Goal: Task Accomplishment & Management: Use online tool/utility

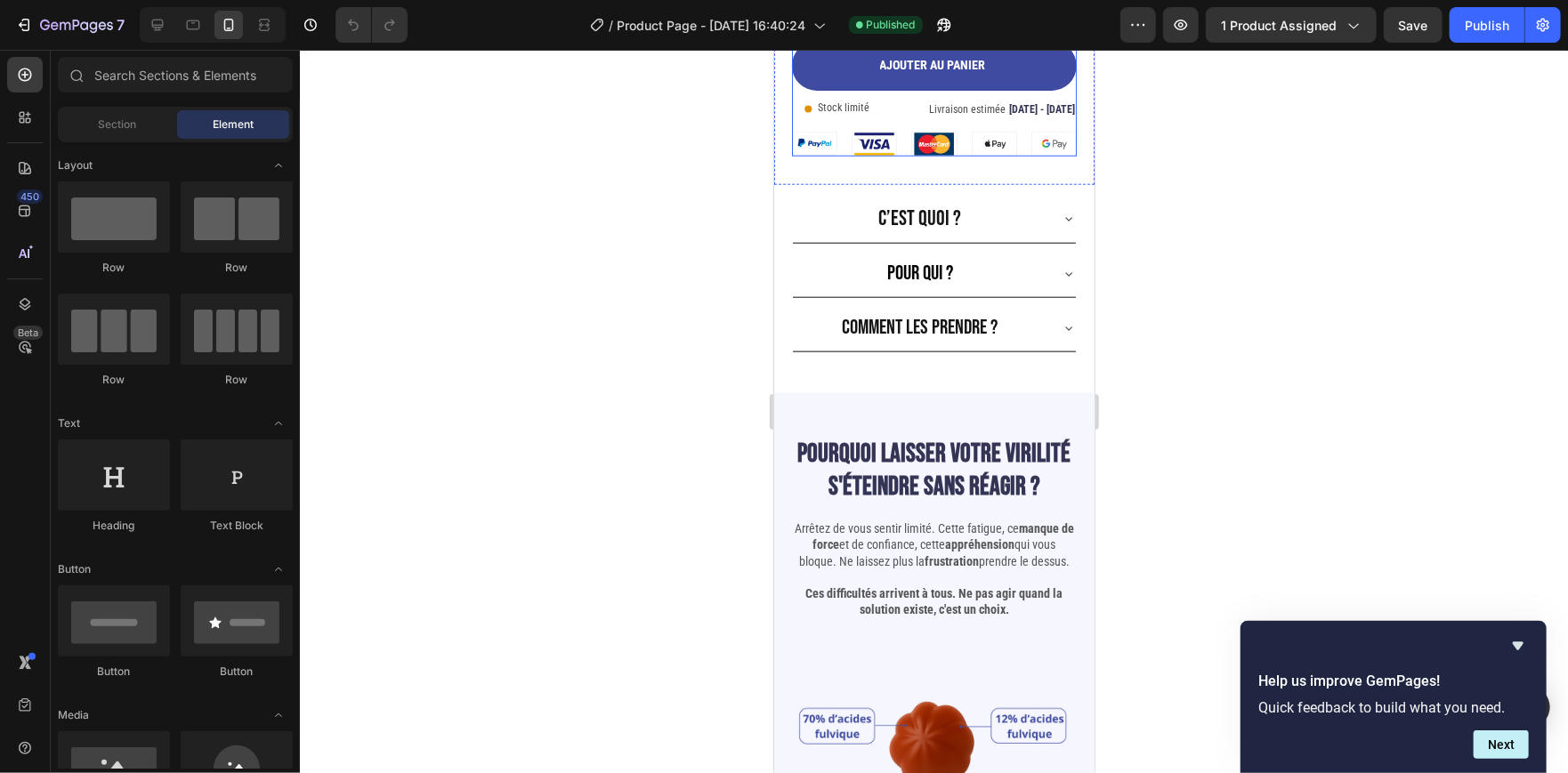
scroll to position [1064, 0]
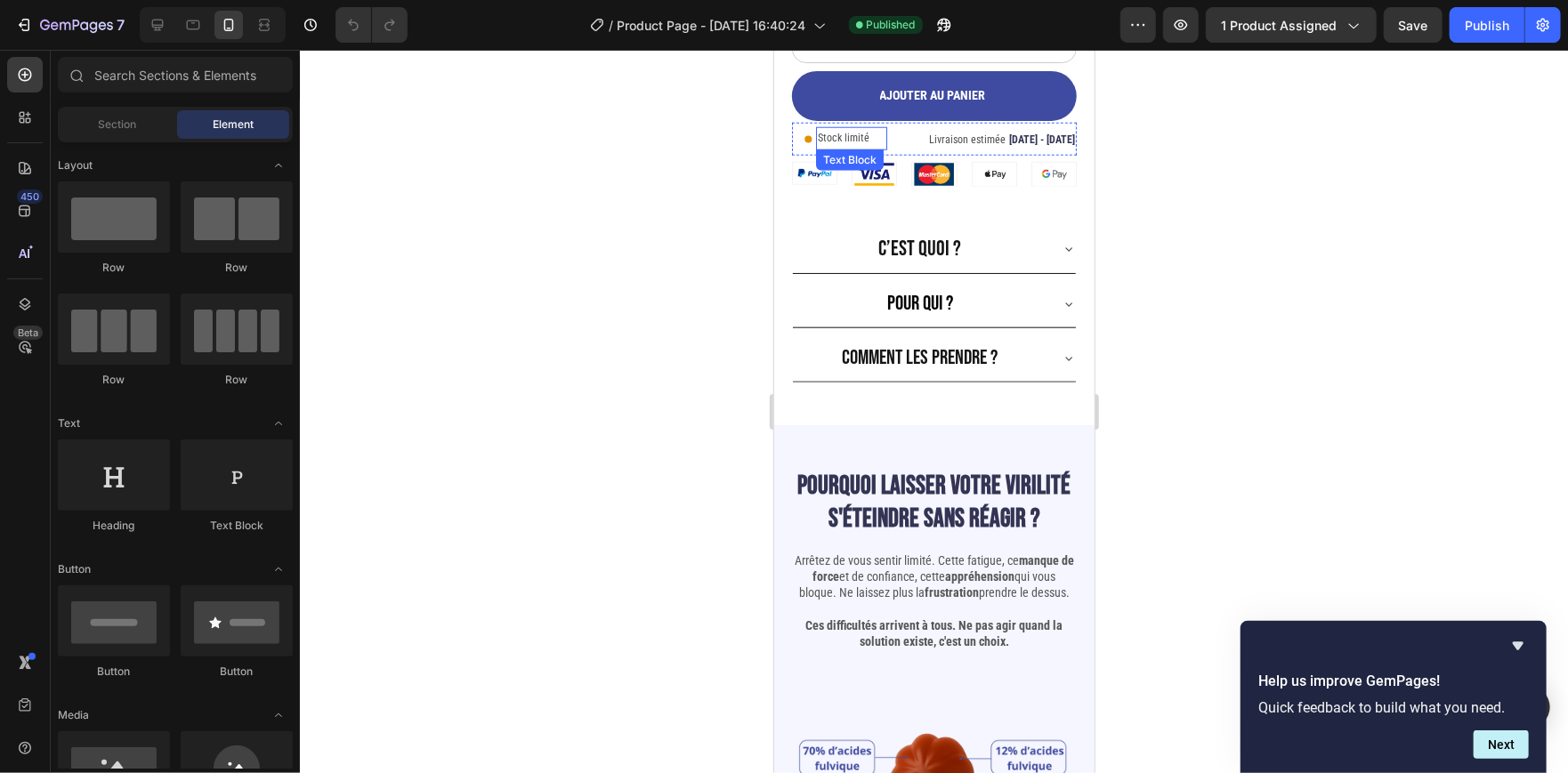
click at [857, 128] on p "Stock limité" at bounding box center [851, 138] width 68 height 19
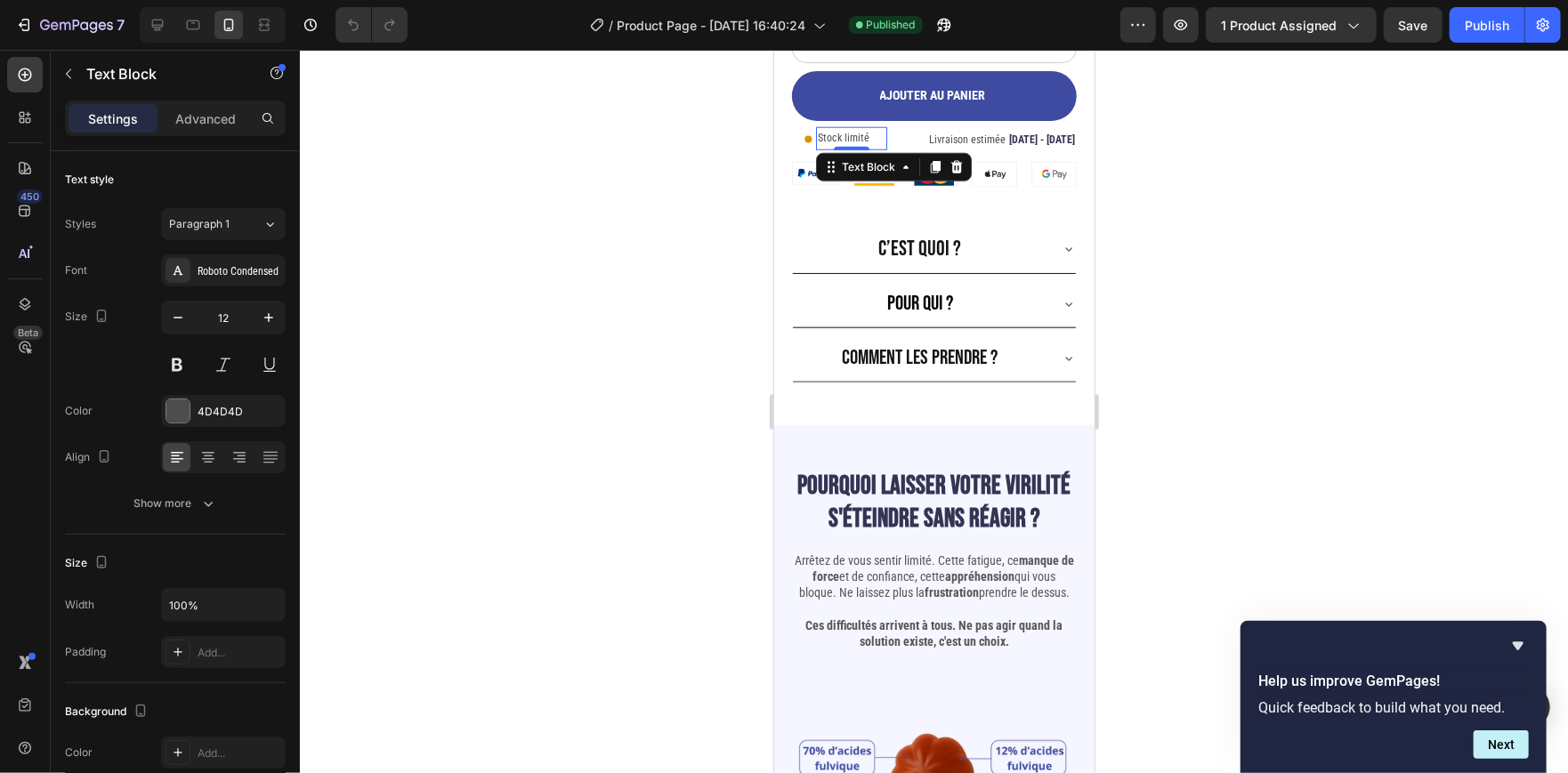
click at [854, 128] on p "Stock limité" at bounding box center [851, 138] width 68 height 19
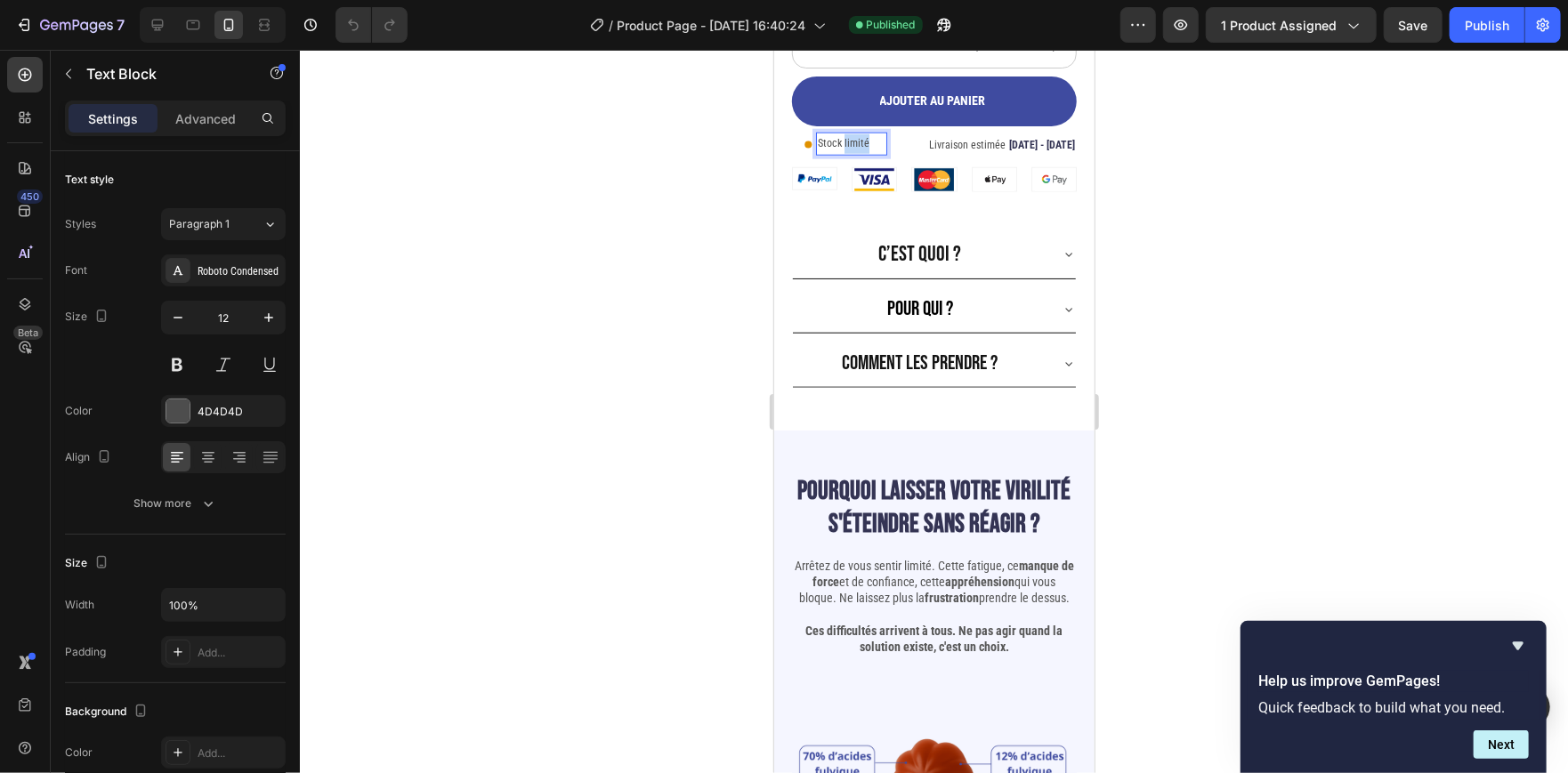
click at [854, 134] on p "Stock limité" at bounding box center [851, 143] width 68 height 19
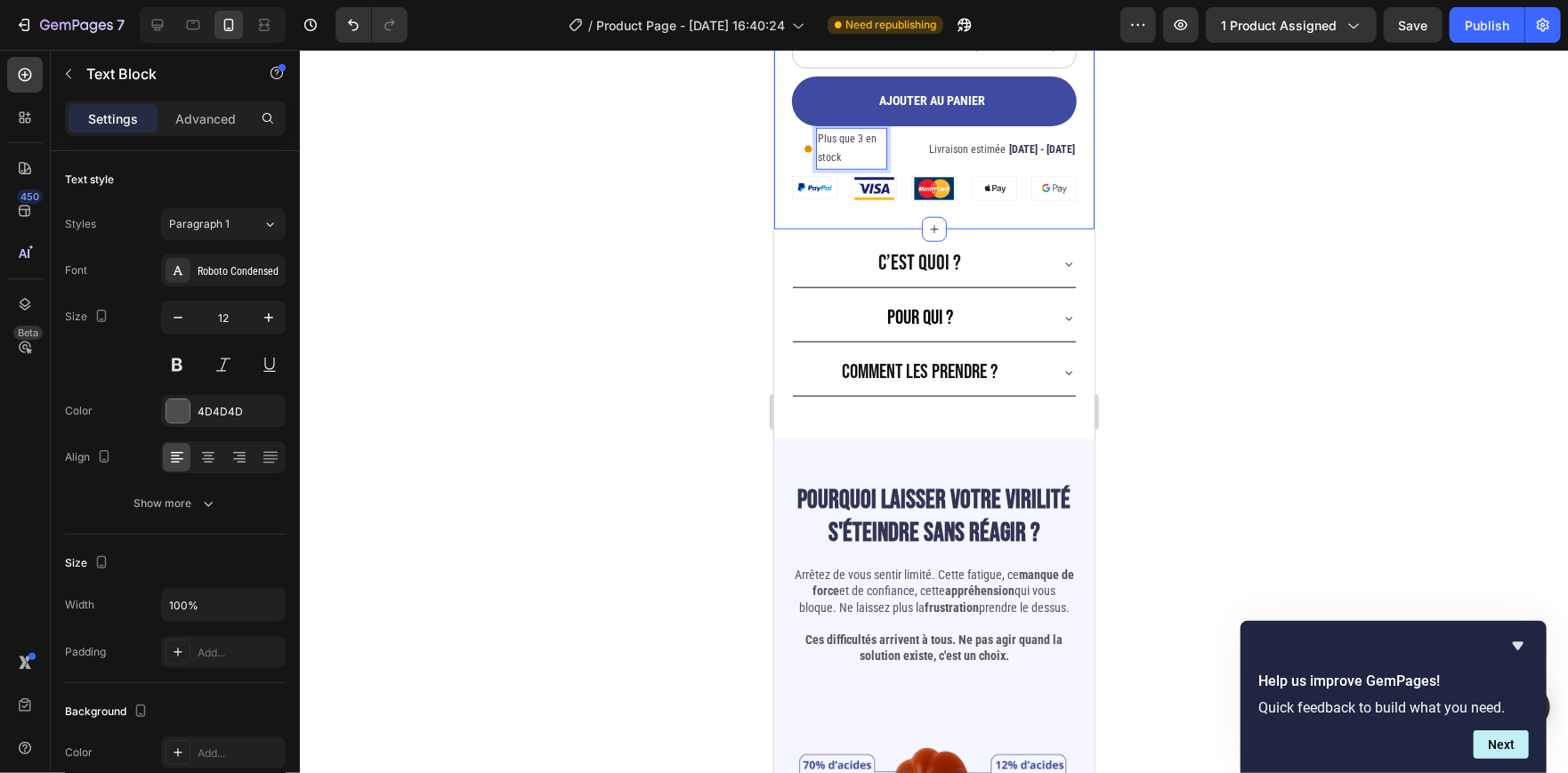
click at [578, 204] on div at bounding box center [933, 411] width 1268 height 723
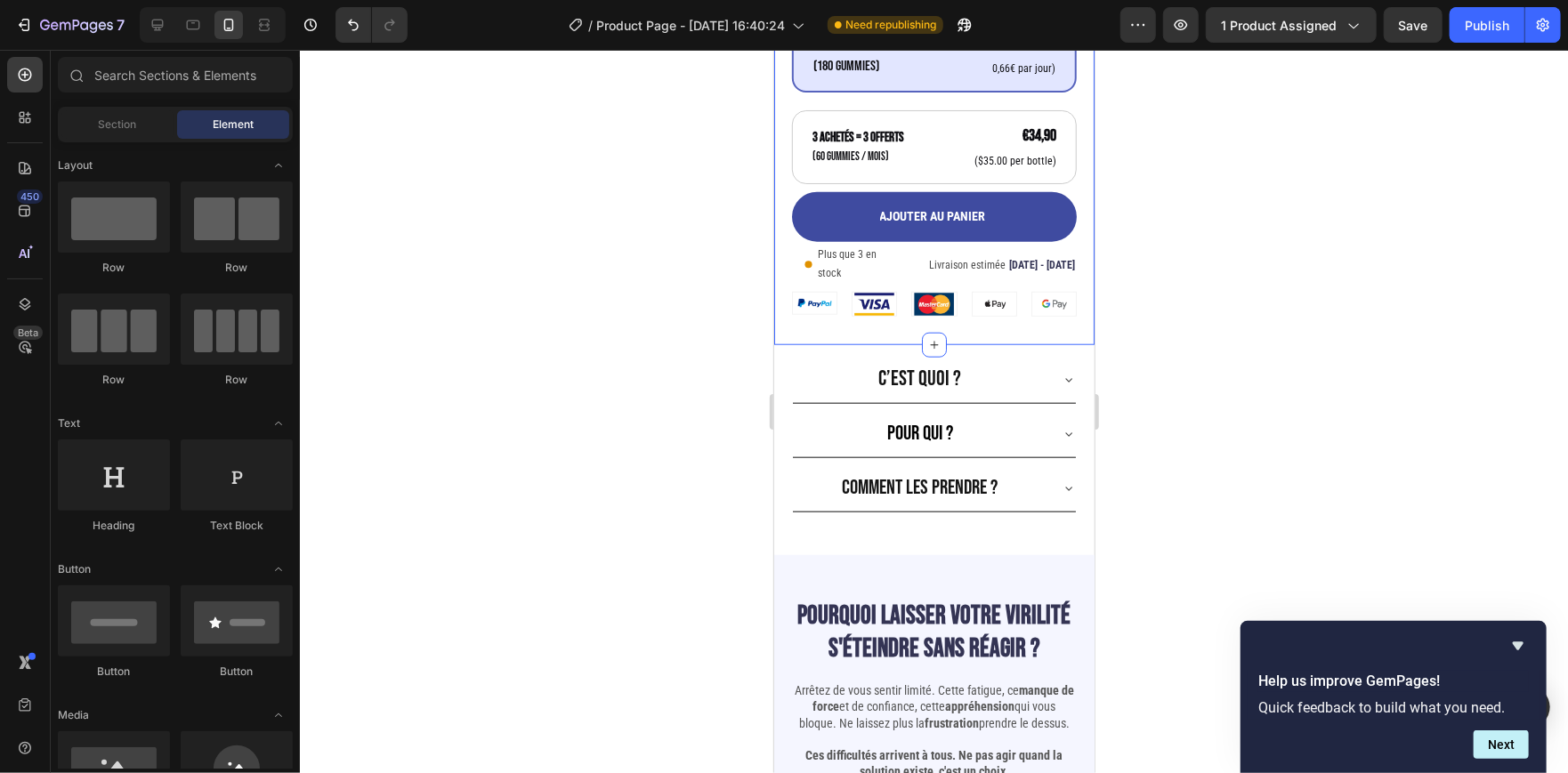
scroll to position [920, 0]
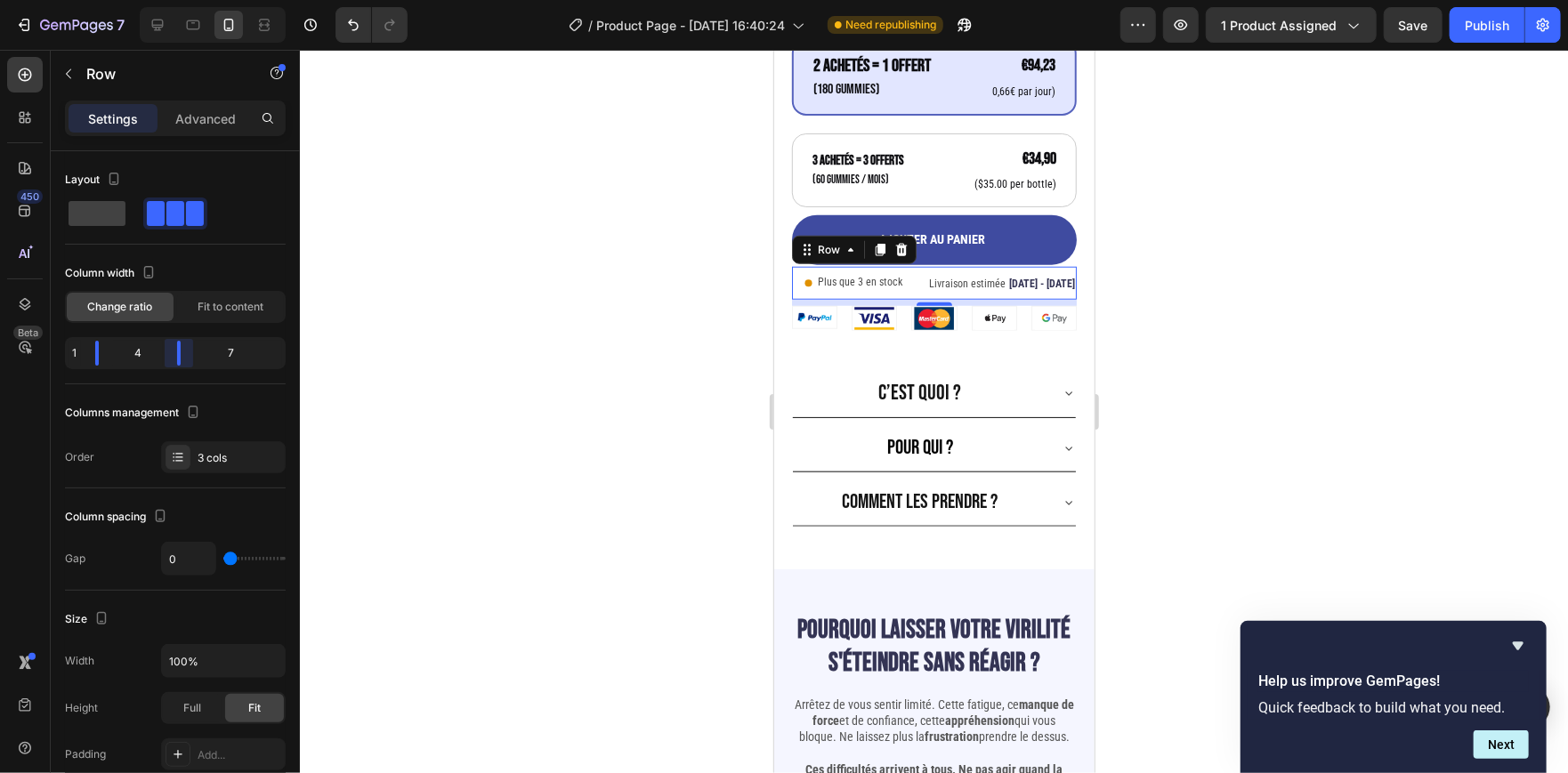
click at [164, 0] on body "7 Version history / Product Page - [DATE] 16:40:24 Need republishing Preview 1 …" at bounding box center [784, 0] width 1568 height 0
click at [356, 337] on div at bounding box center [933, 411] width 1268 height 723
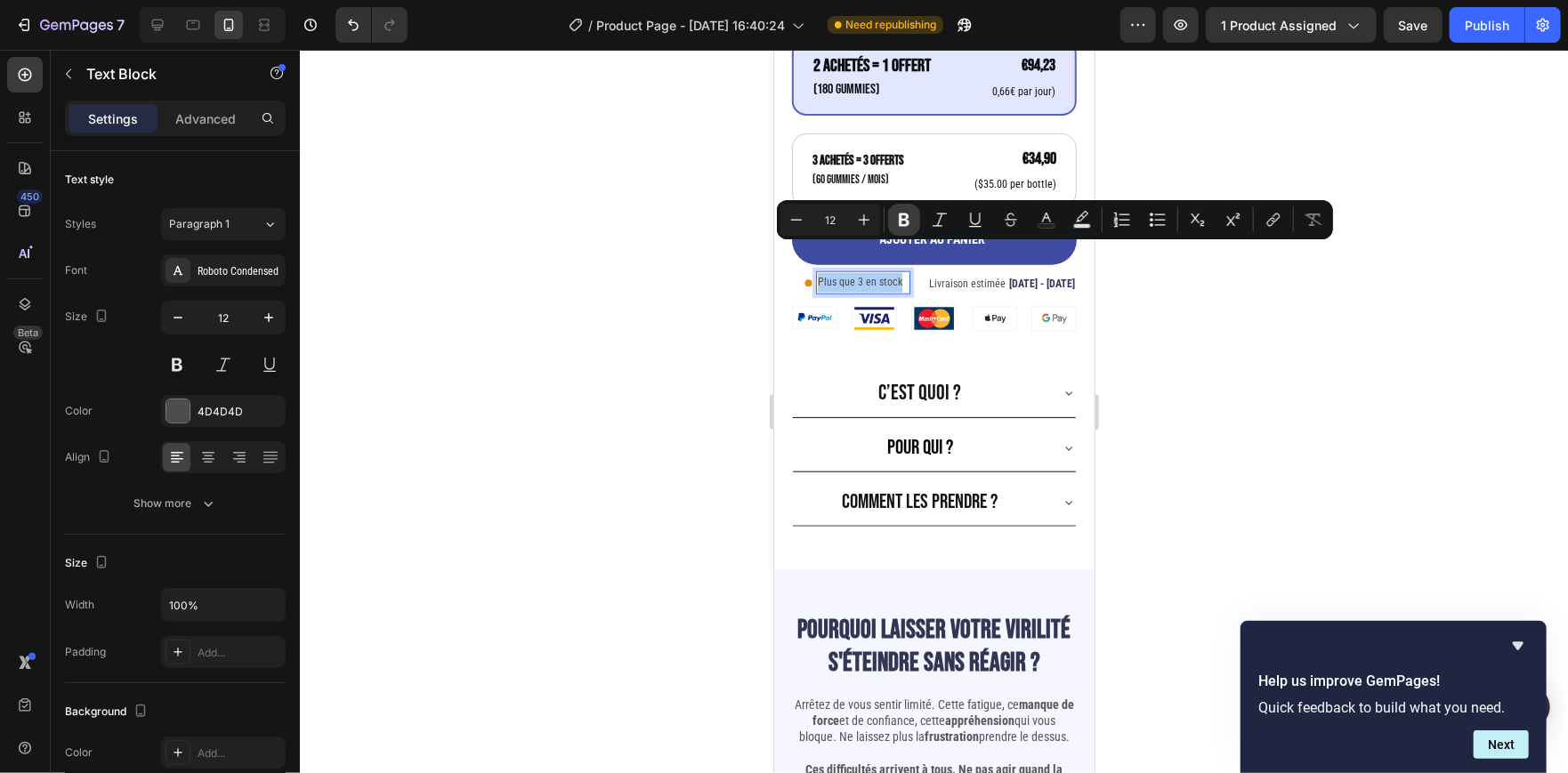
click at [900, 216] on icon "Editor contextual toolbar" at bounding box center [904, 220] width 11 height 14
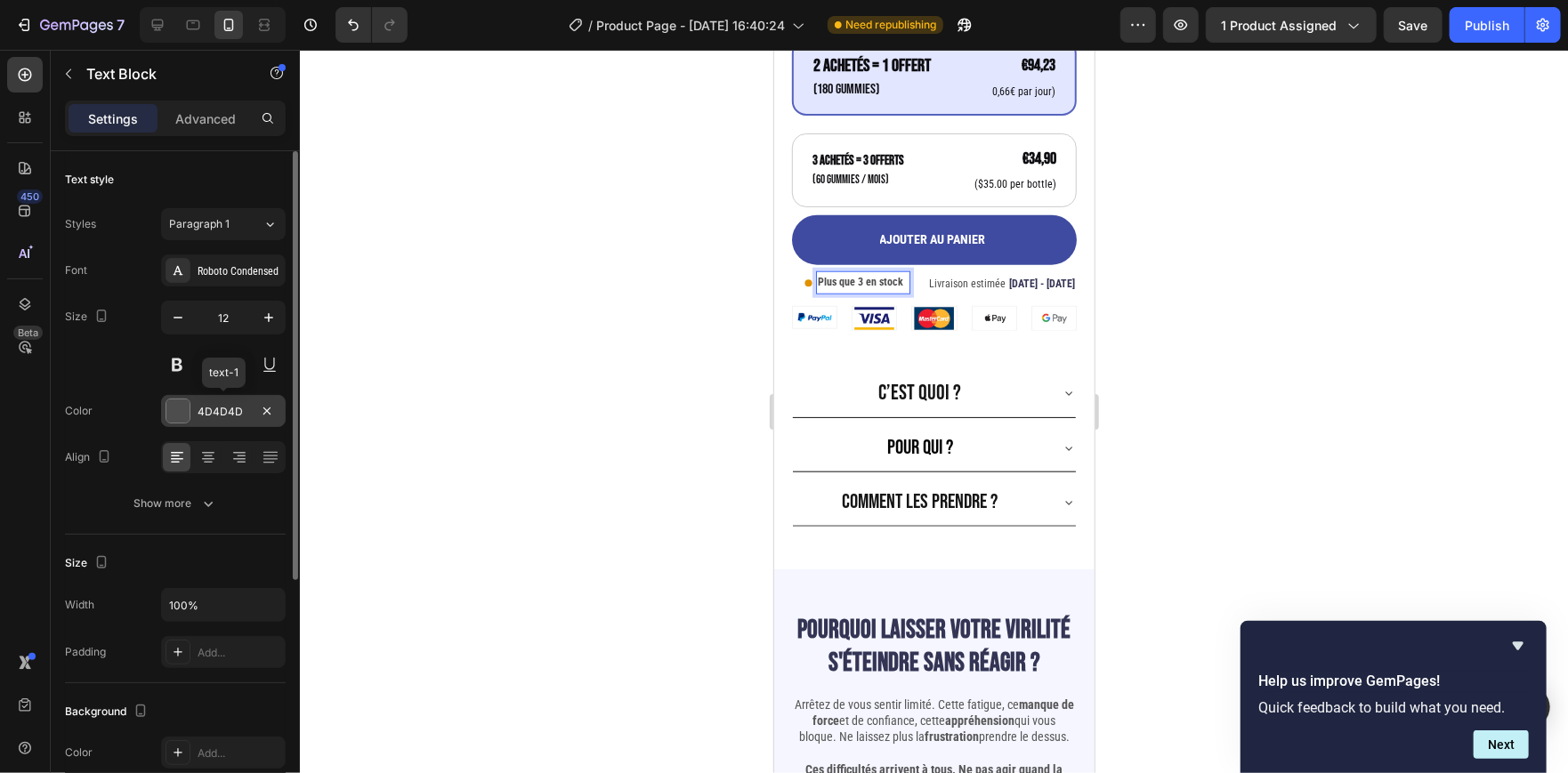
click at [184, 405] on div at bounding box center [177, 411] width 23 height 23
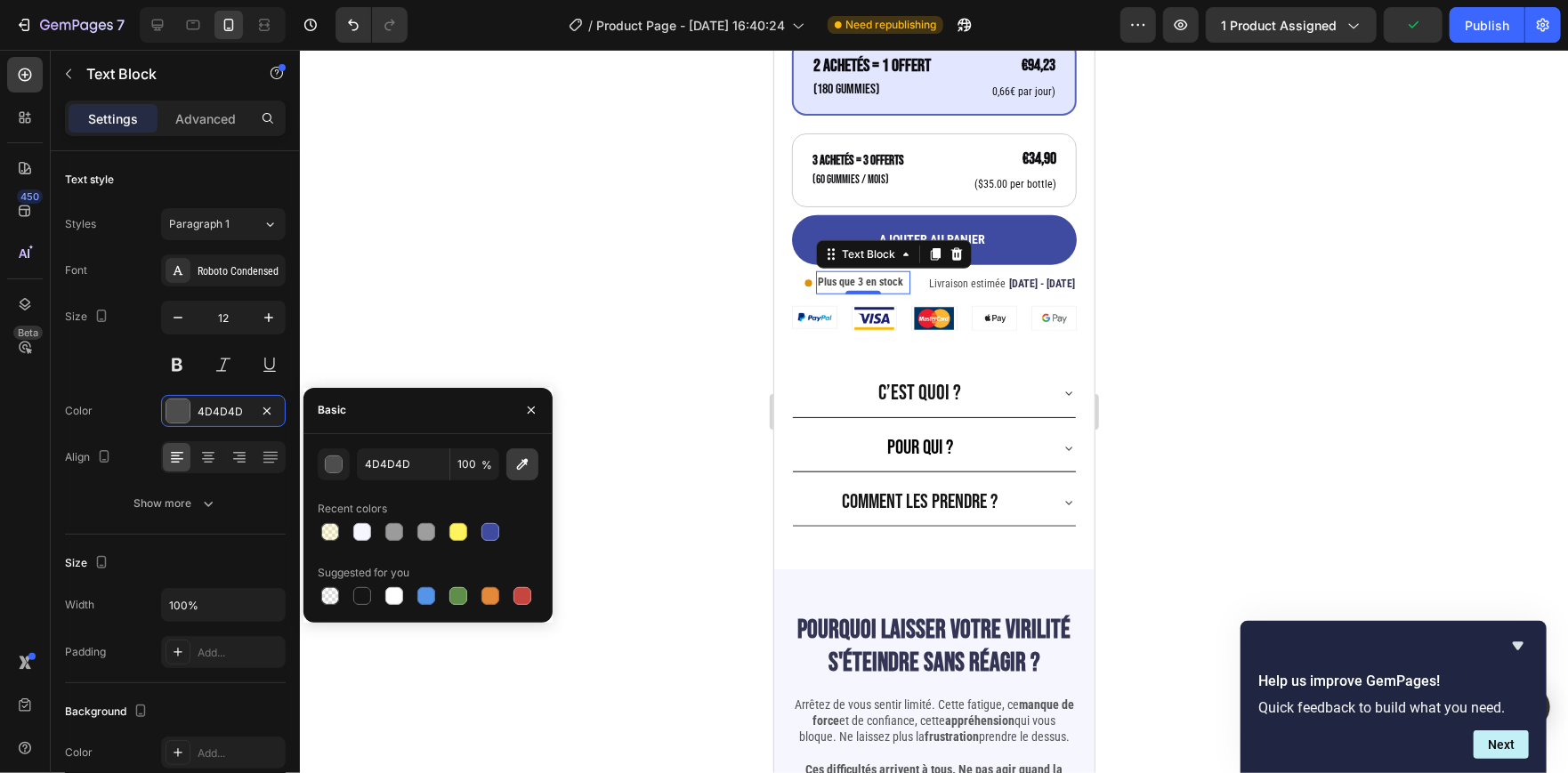
click at [511, 455] on button "button" at bounding box center [522, 464] width 32 height 32
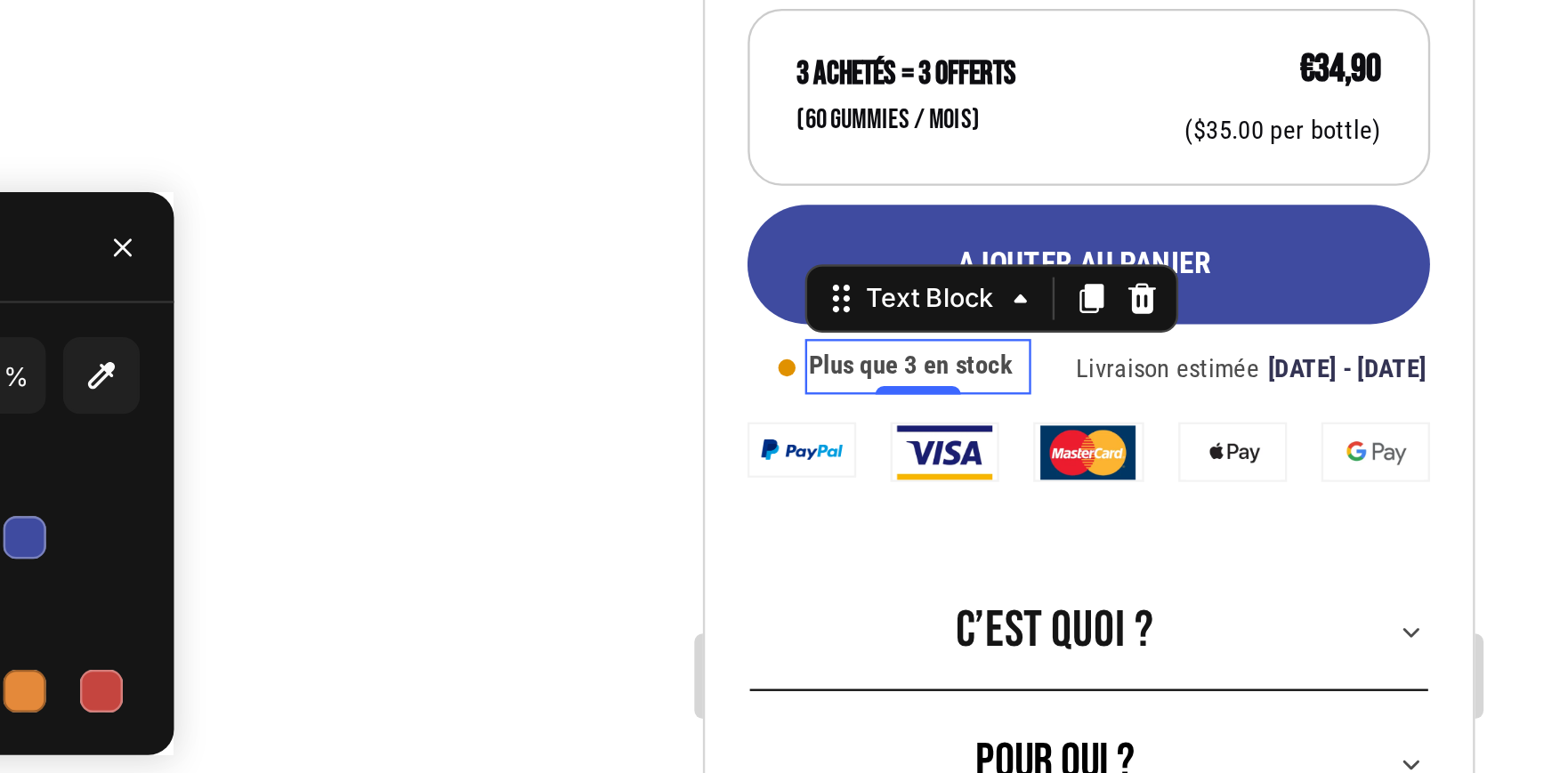
type input "E09100"
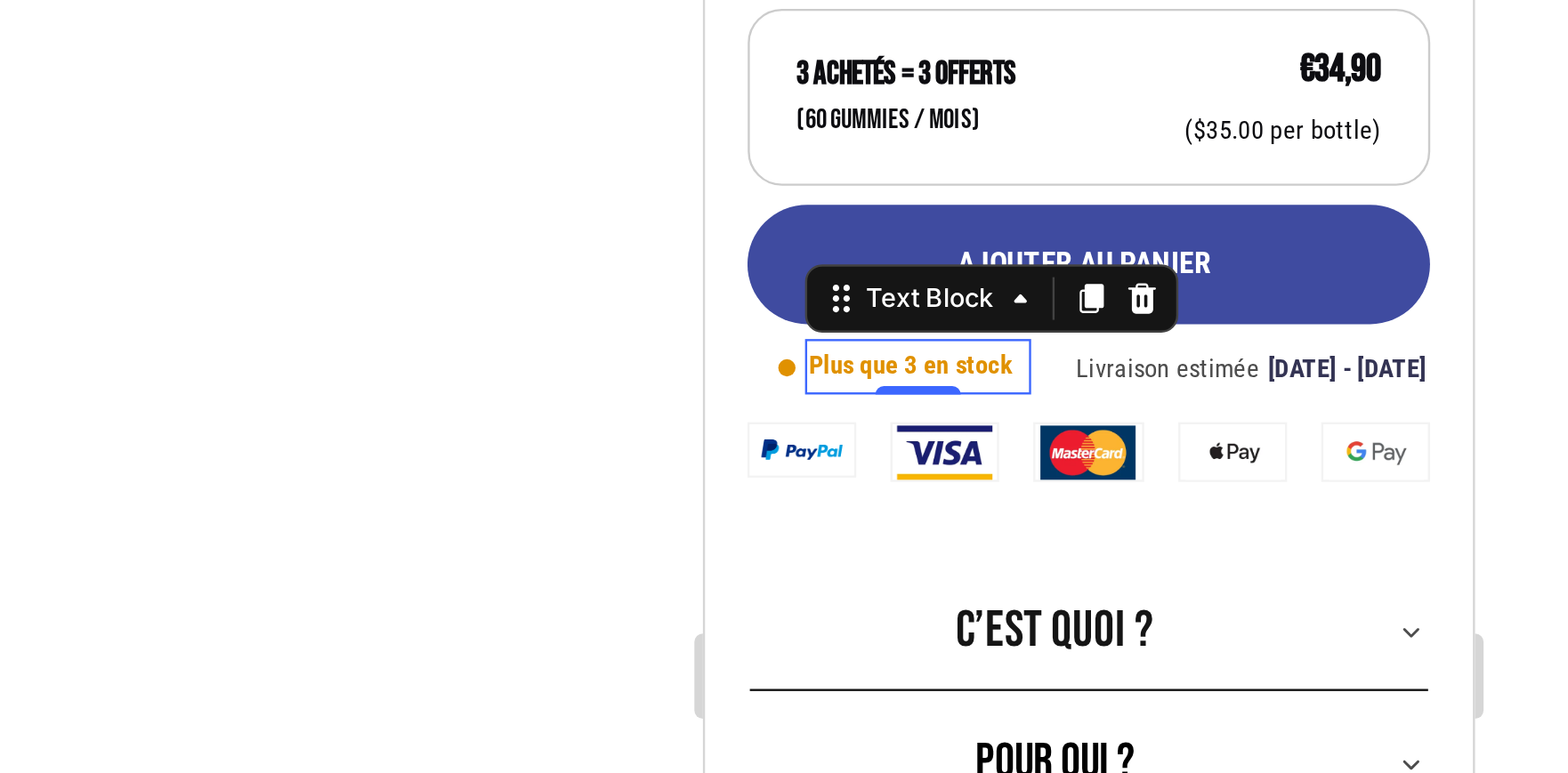
click at [733, 250] on div at bounding box center [933, 411] width 1268 height 723
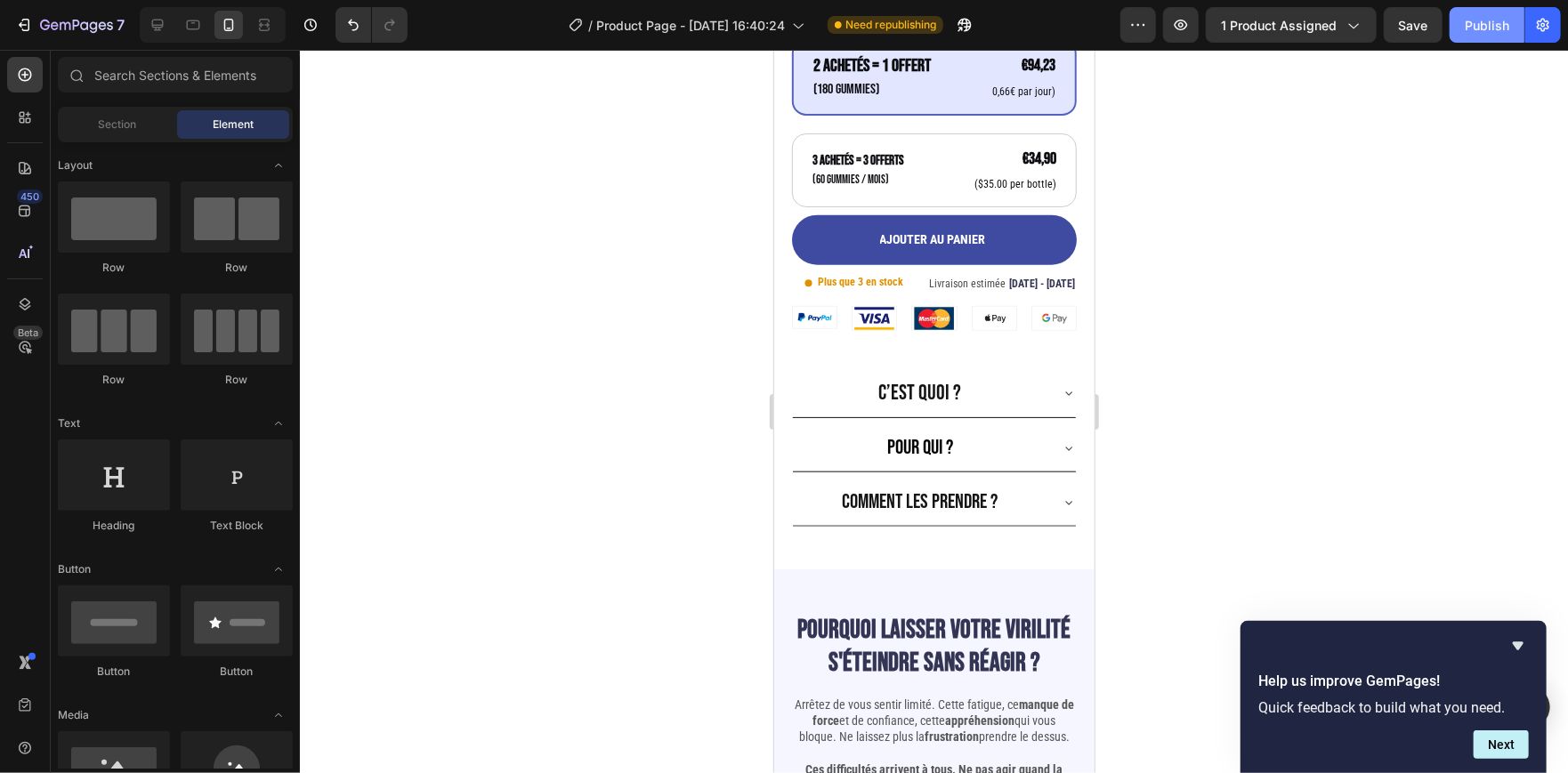
click at [1497, 30] on div "Publish" at bounding box center [1486, 25] width 45 height 18
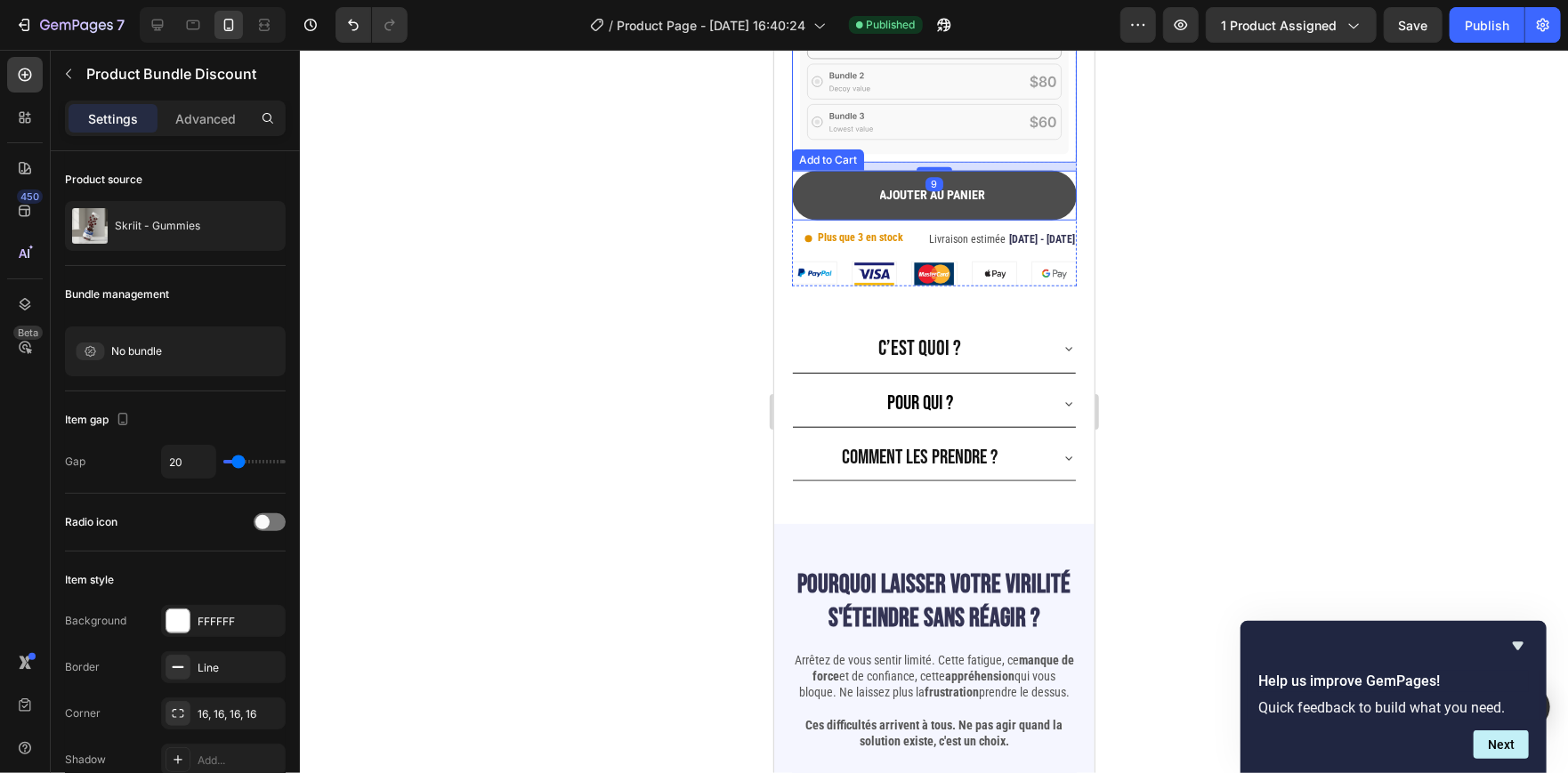
scroll to position [869, 0]
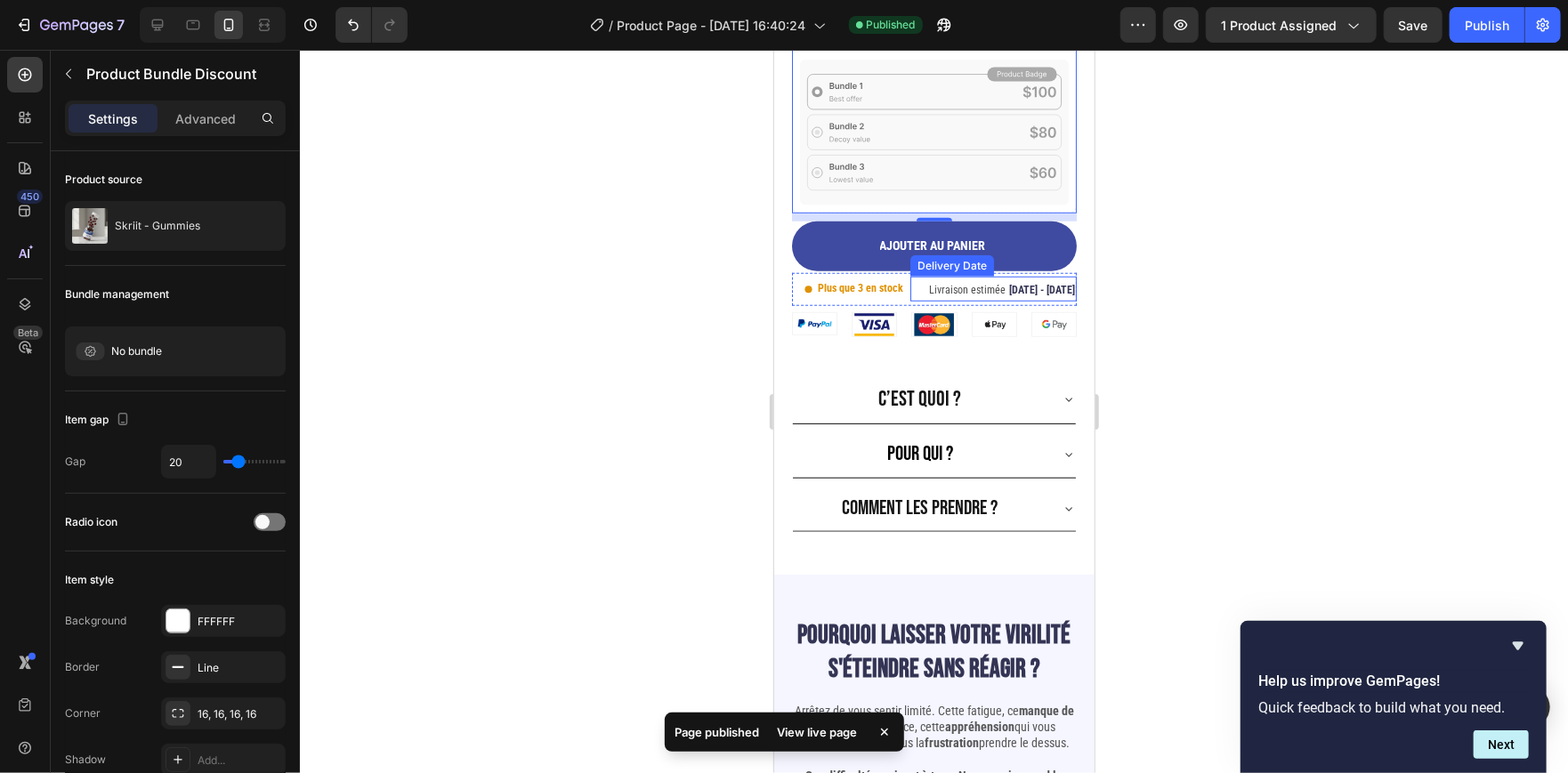
click at [910, 276] on div "Livraison estimée [DATE] - [DATE] Delivery Date" at bounding box center [992, 288] width 166 height 25
